Goal: Information Seeking & Learning: Learn about a topic

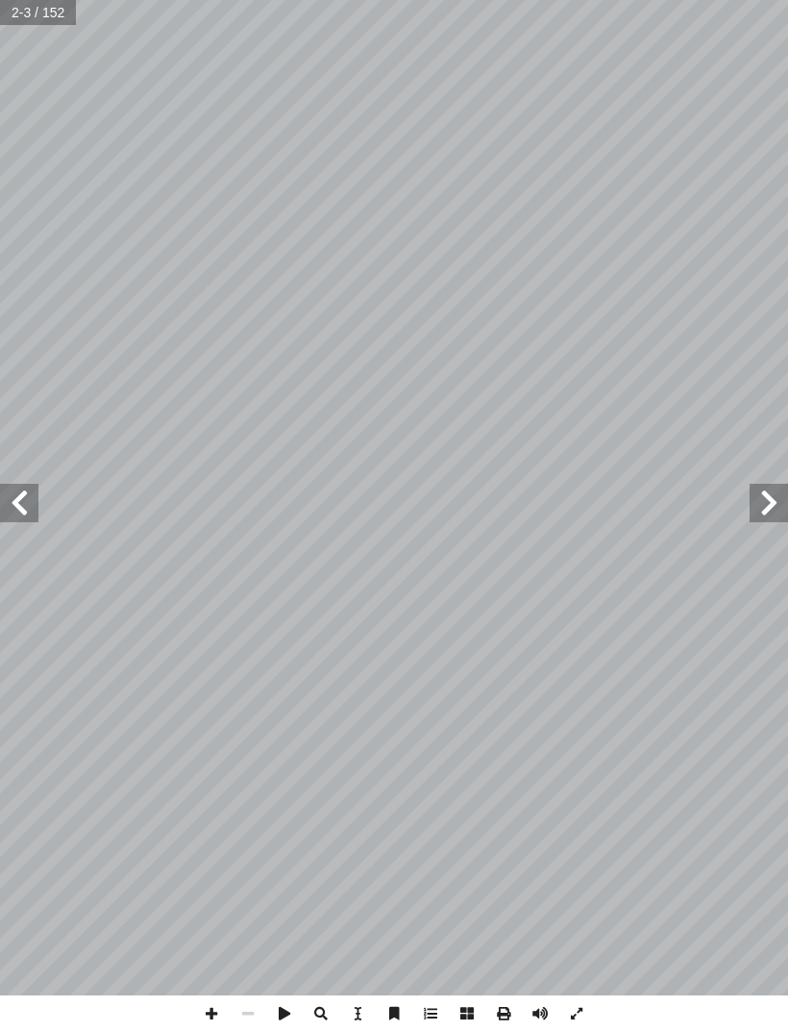
click at [38, 497] on span at bounding box center [19, 503] width 38 height 38
click at [25, 517] on span at bounding box center [19, 503] width 38 height 38
click at [24, 508] on span at bounding box center [19, 503] width 38 height 38
click at [25, 502] on span at bounding box center [19, 503] width 38 height 38
click at [26, 500] on span at bounding box center [19, 503] width 38 height 38
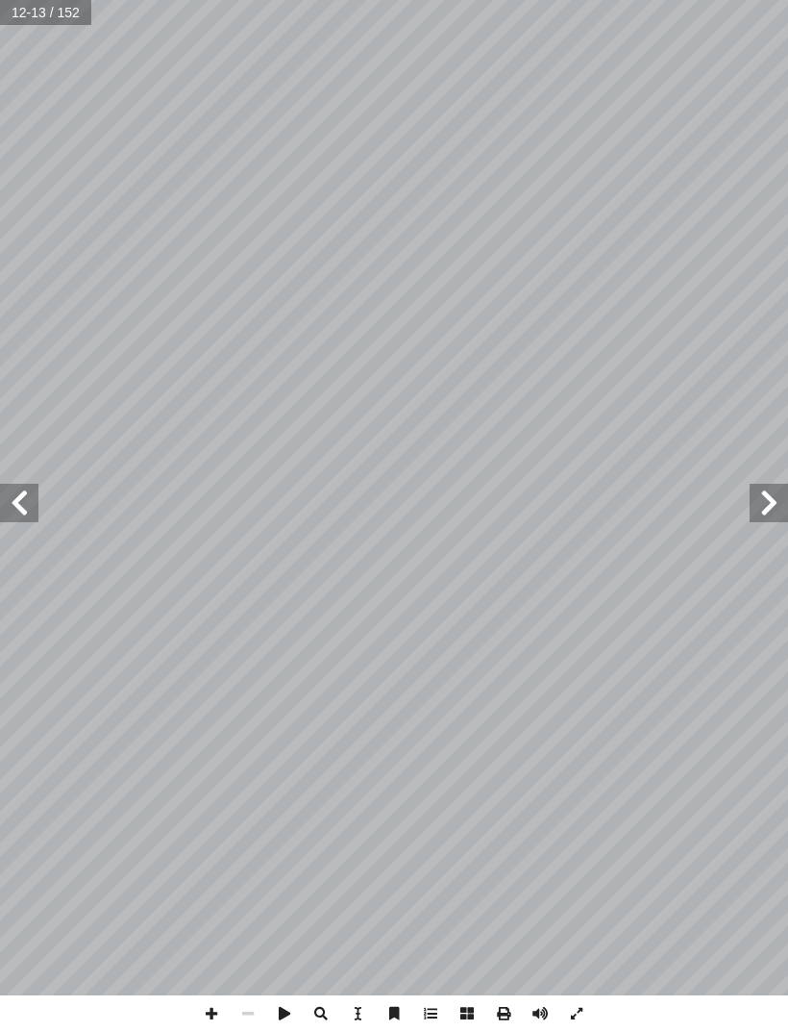
click at [24, 508] on span at bounding box center [19, 503] width 38 height 38
click at [25, 504] on span at bounding box center [19, 503] width 38 height 38
click at [25, 508] on span at bounding box center [19, 503] width 38 height 38
click at [25, 506] on span at bounding box center [19, 503] width 38 height 38
click at [26, 510] on span at bounding box center [19, 503] width 38 height 38
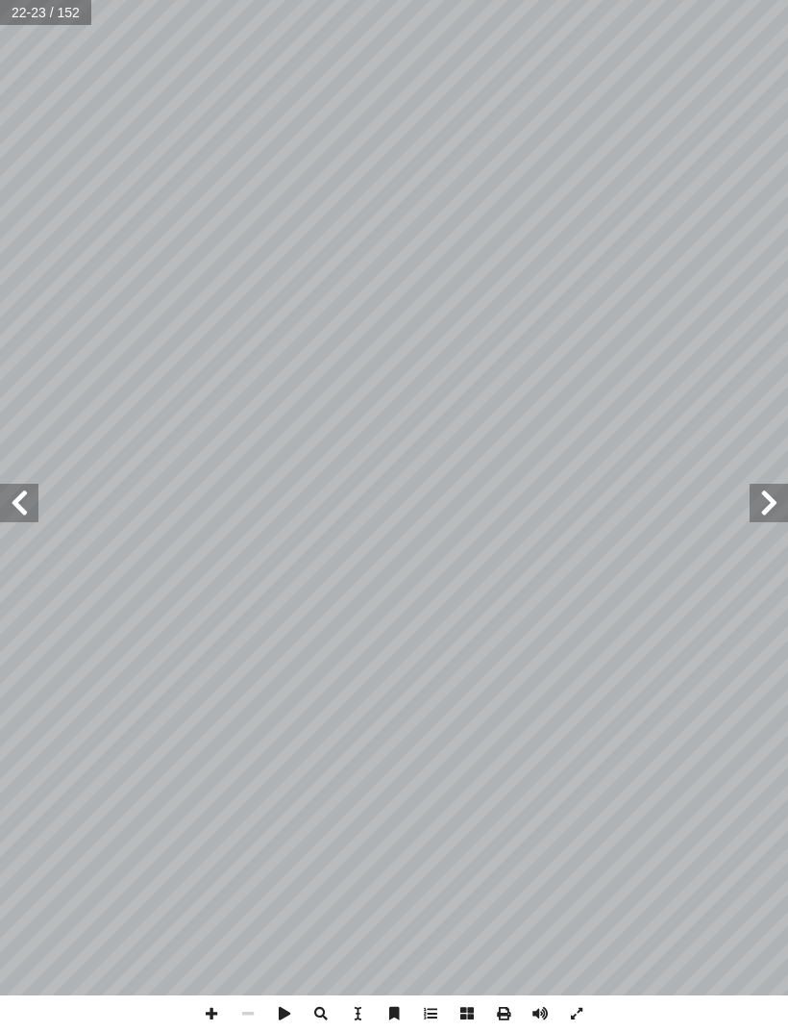
click at [31, 509] on span at bounding box center [19, 503] width 38 height 38
